Goal: Find specific page/section: Find specific page/section

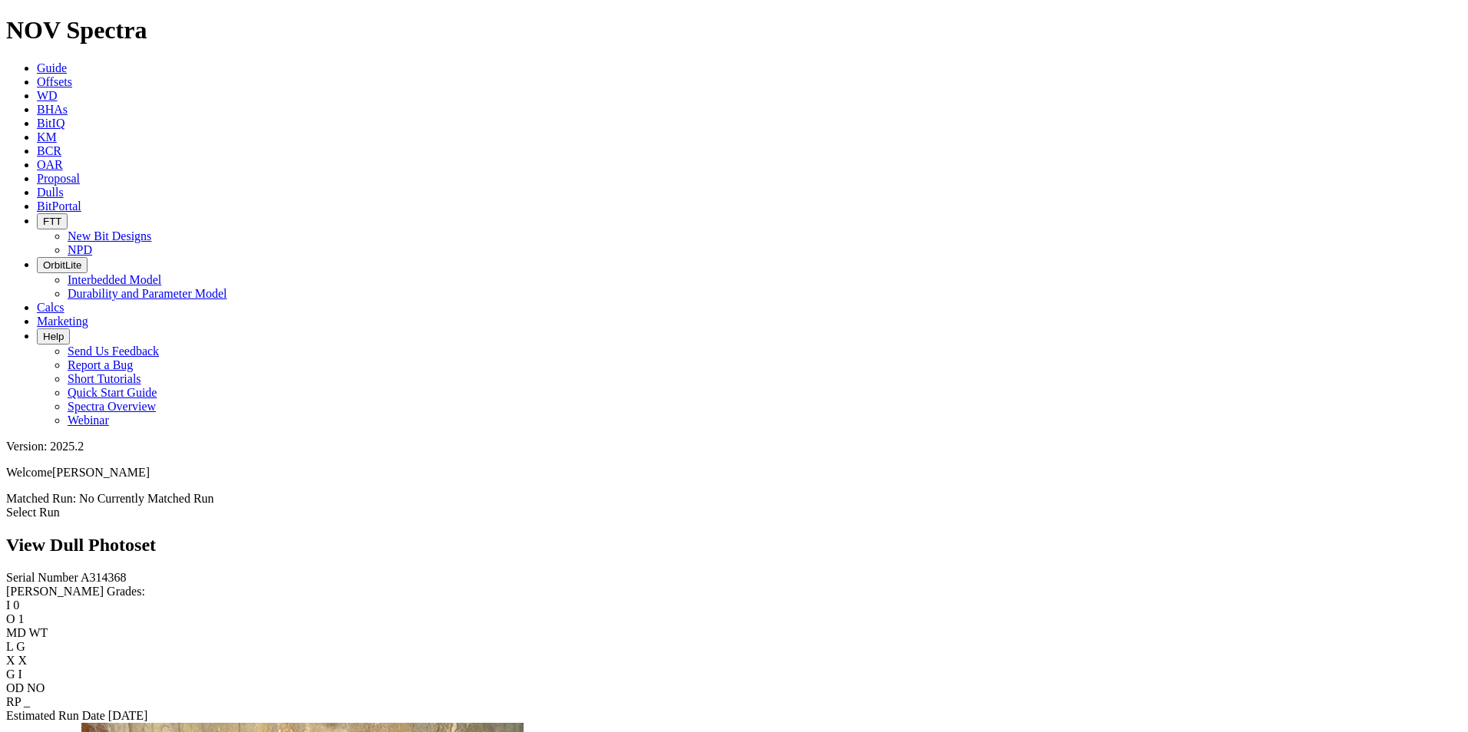
click at [37, 186] on icon at bounding box center [37, 192] width 0 height 13
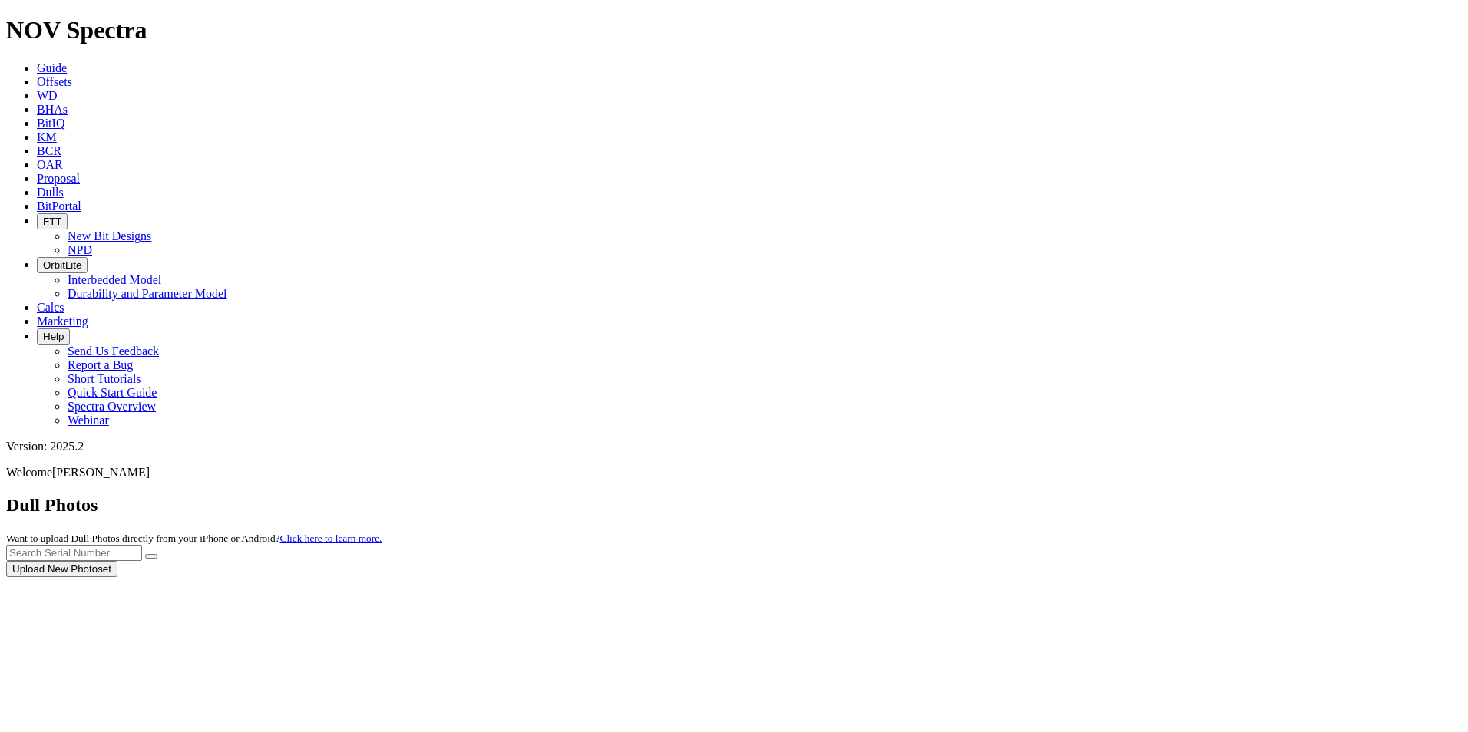
click at [1148, 577] on div at bounding box center [733, 577] width 1455 height 0
click at [142, 545] on input "text" at bounding box center [74, 553] width 136 height 16
type input "a314368"
click at [157, 554] on button "submit" at bounding box center [151, 556] width 12 height 5
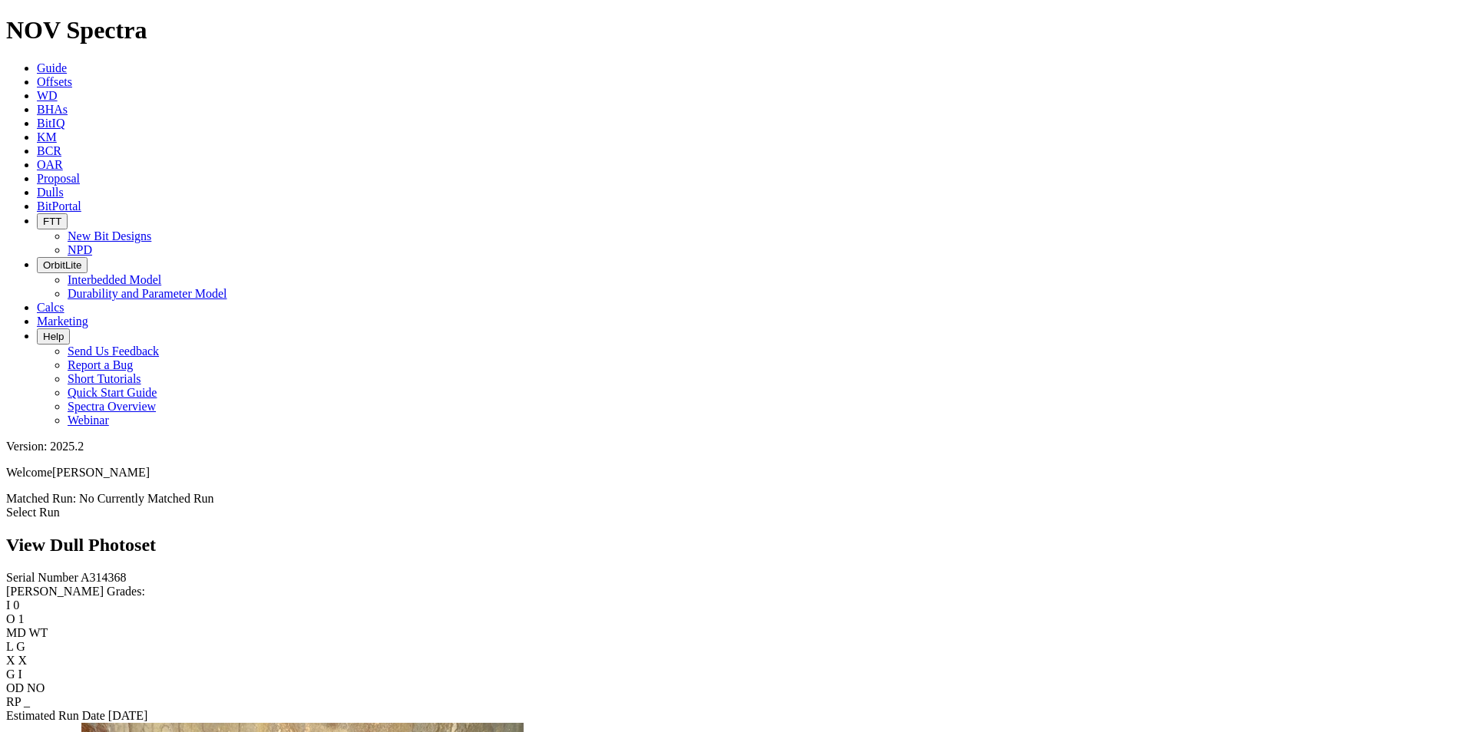
scroll to position [1623, 0]
